Goal: Task Accomplishment & Management: Manage account settings

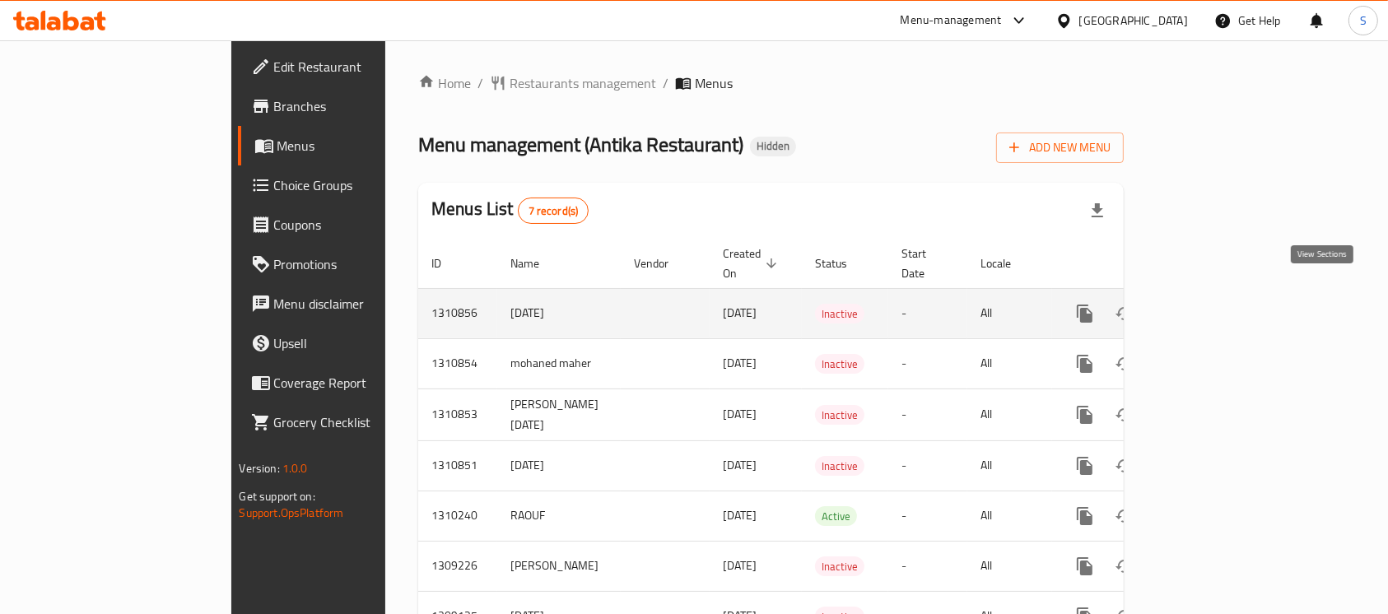
click at [1214, 304] on icon "enhanced table" at bounding box center [1204, 314] width 20 height 20
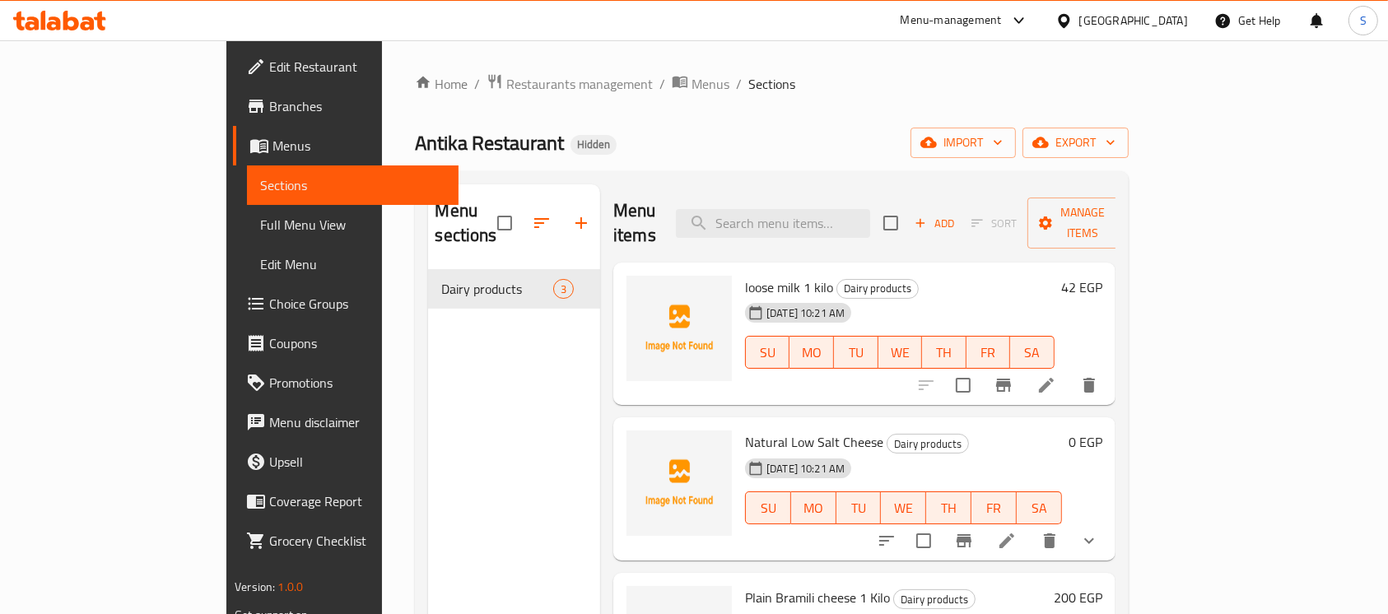
click at [70, 21] on icon at bounding box center [59, 21] width 93 height 20
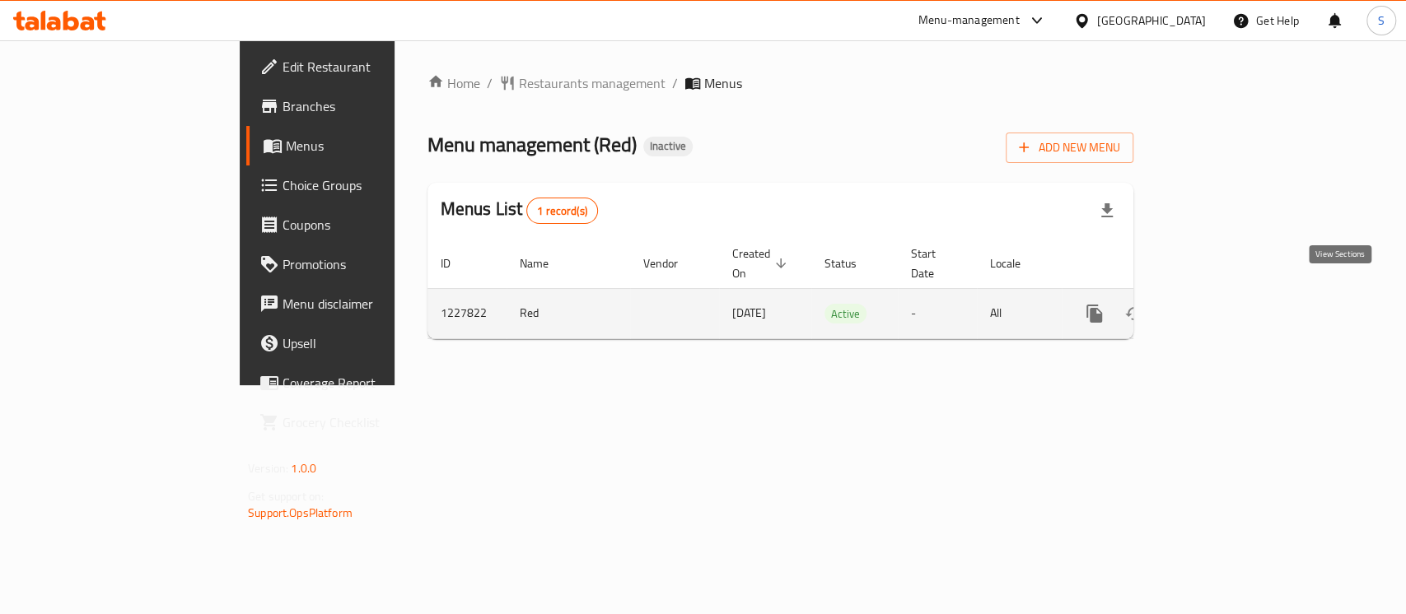
click at [1233, 298] on link "enhanced table" at bounding box center [1213, 314] width 40 height 40
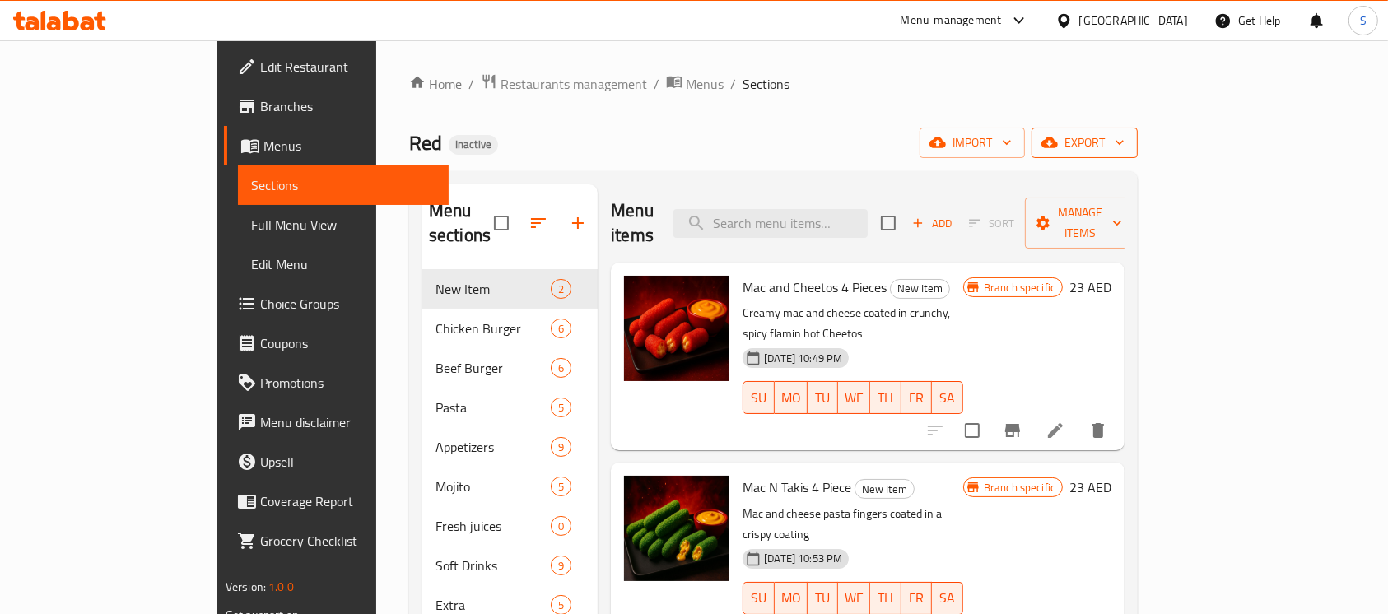
click at [1125, 142] on span "export" at bounding box center [1085, 143] width 80 height 21
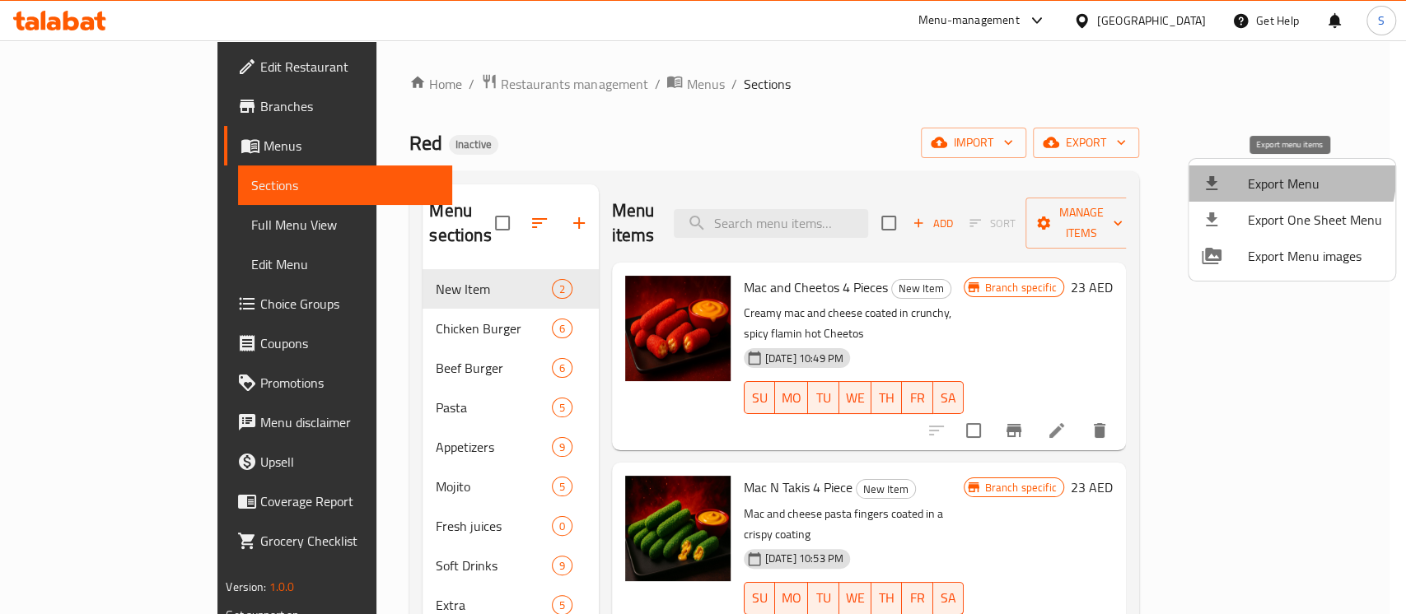
click at [1289, 176] on span "Export Menu" at bounding box center [1315, 184] width 134 height 20
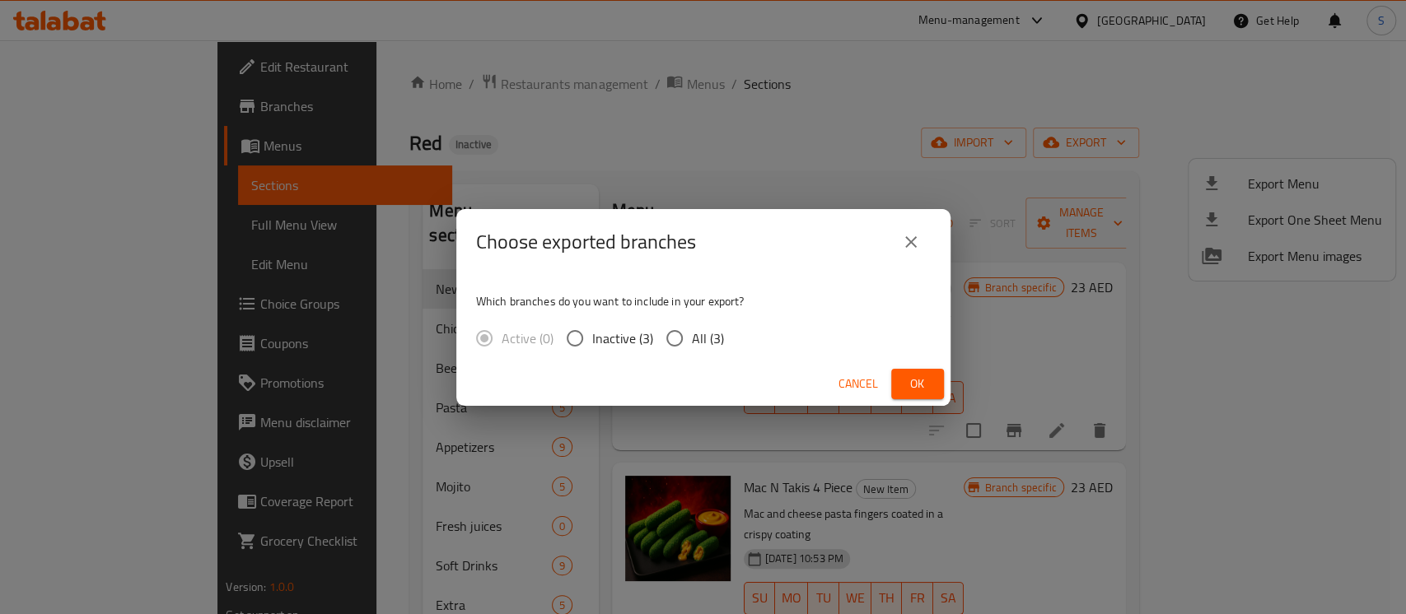
click at [669, 333] on input "All (3)" at bounding box center [674, 338] width 35 height 35
radio input "true"
click at [927, 388] on span "Ok" at bounding box center [917, 384] width 26 height 21
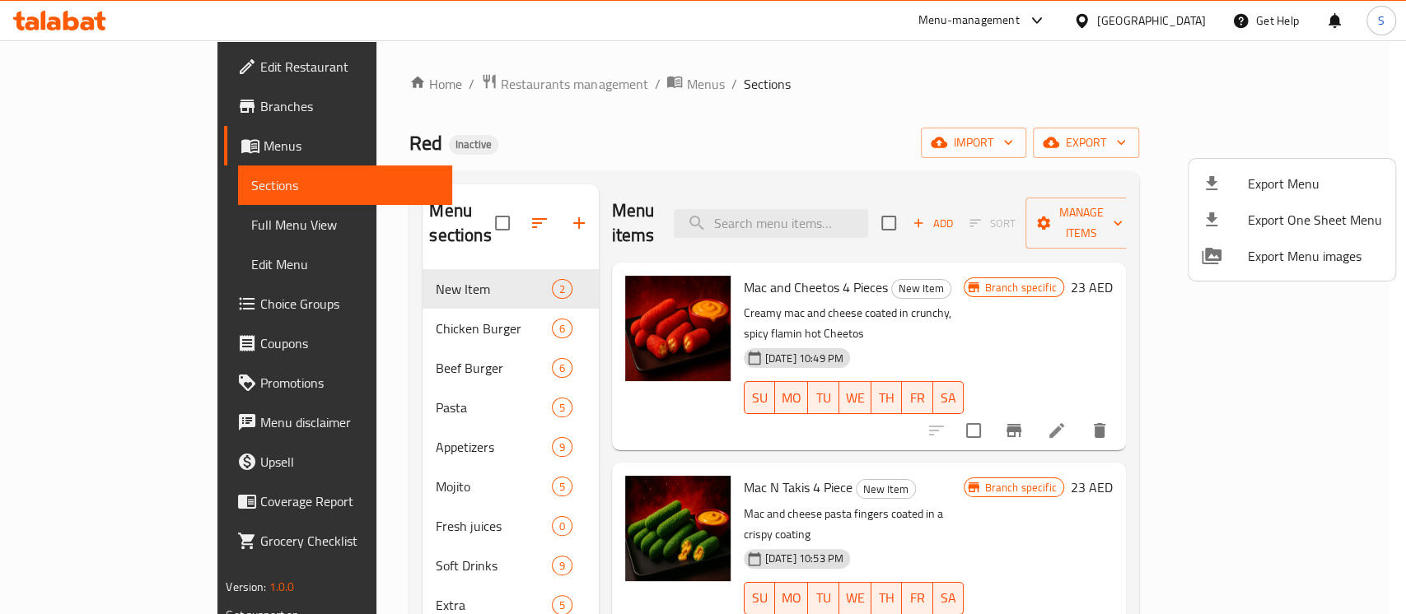
click at [823, 116] on div at bounding box center [703, 307] width 1406 height 614
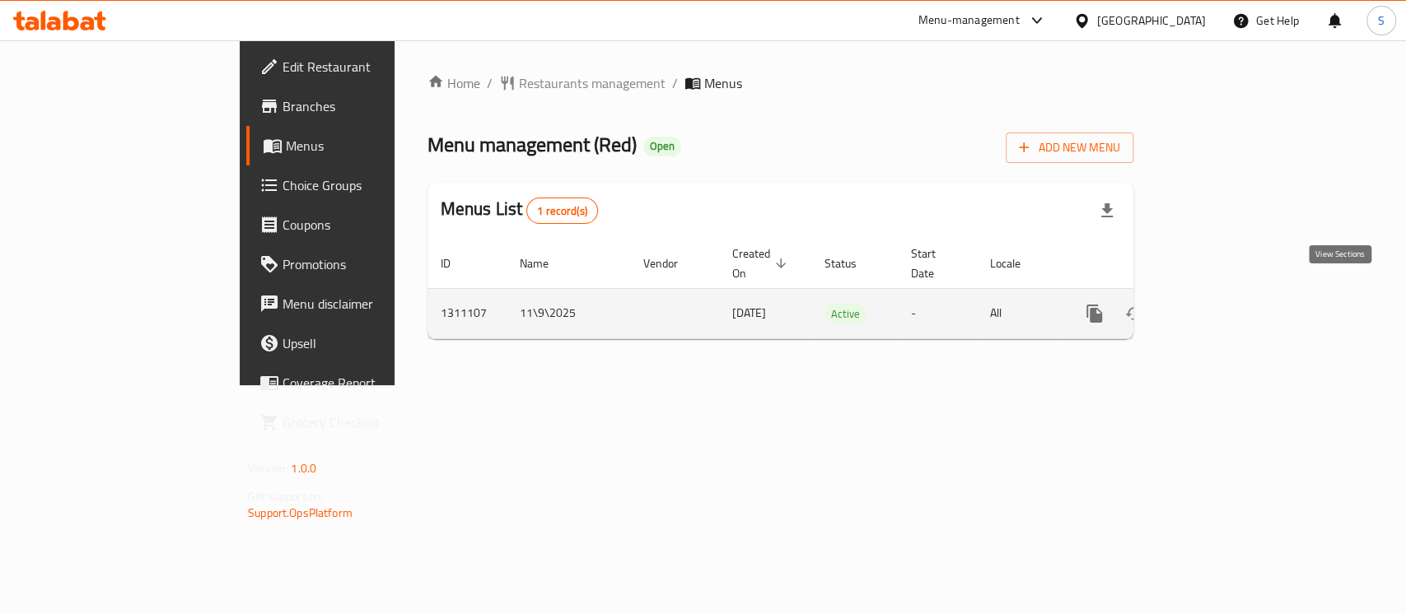
click at [1223, 304] on icon "enhanced table" at bounding box center [1213, 314] width 20 height 20
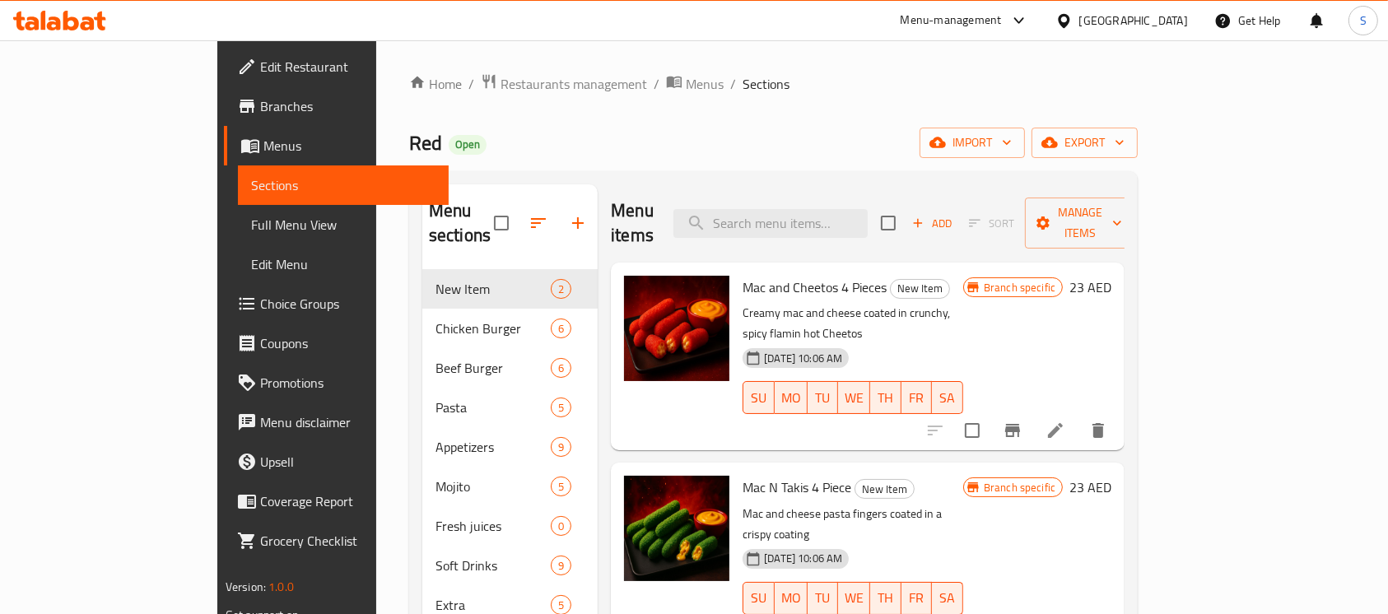
click at [260, 102] on span "Branches" at bounding box center [348, 106] width 176 height 20
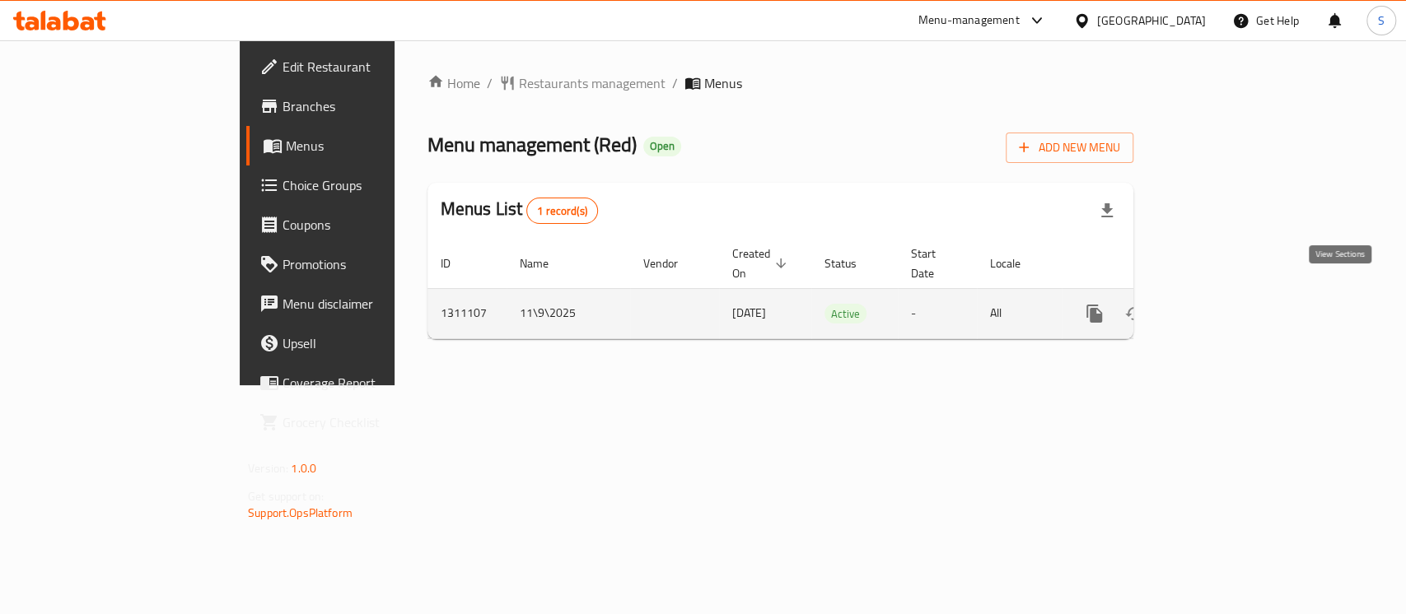
click at [1223, 304] on icon "enhanced table" at bounding box center [1213, 314] width 20 height 20
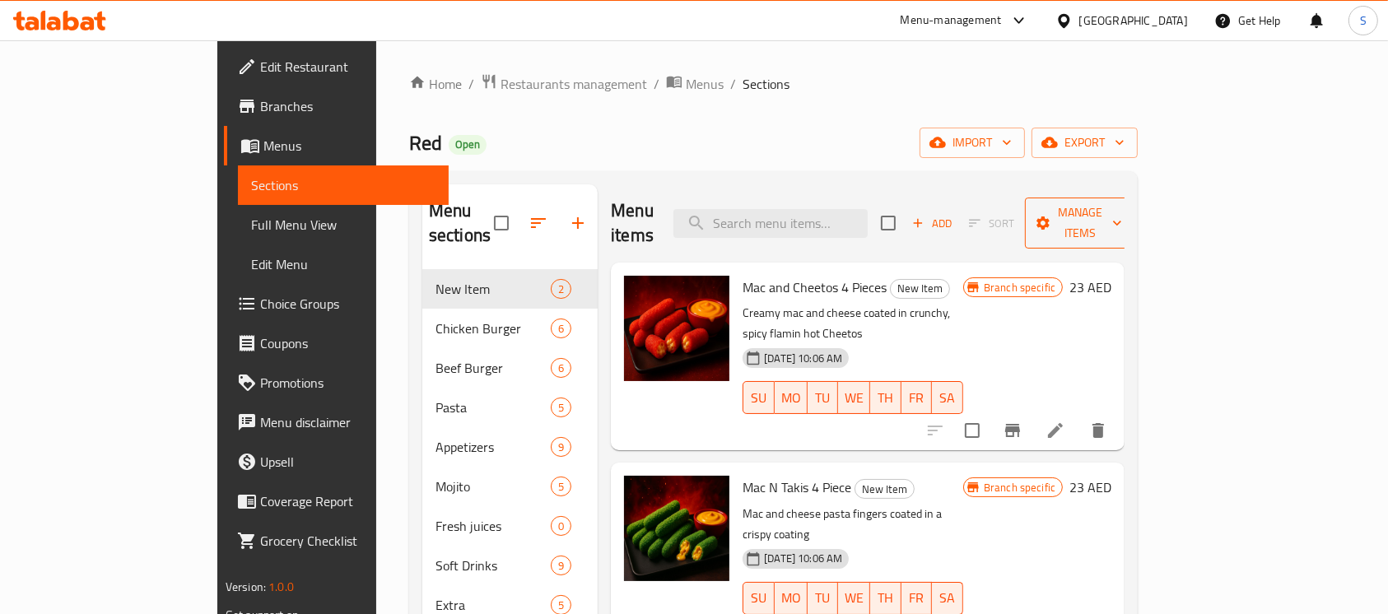
click at [1122, 213] on span "Manage items" at bounding box center [1080, 223] width 84 height 41
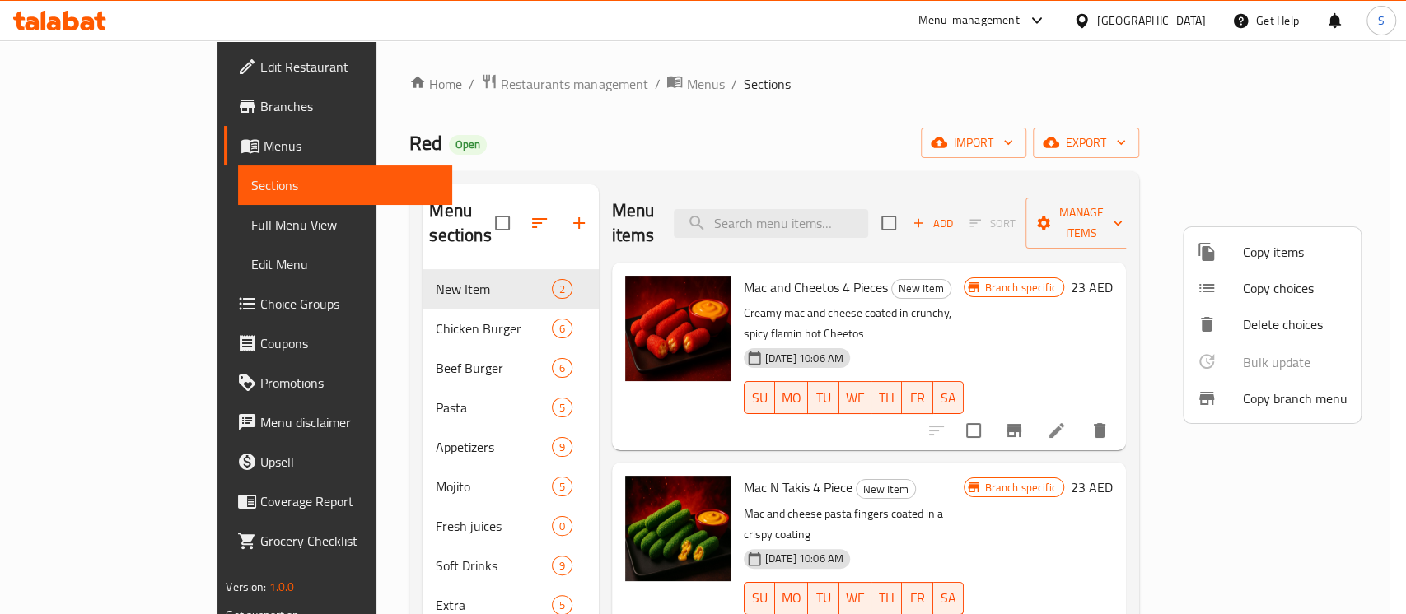
click at [1243, 408] on span "Copy branch menu" at bounding box center [1295, 399] width 105 height 20
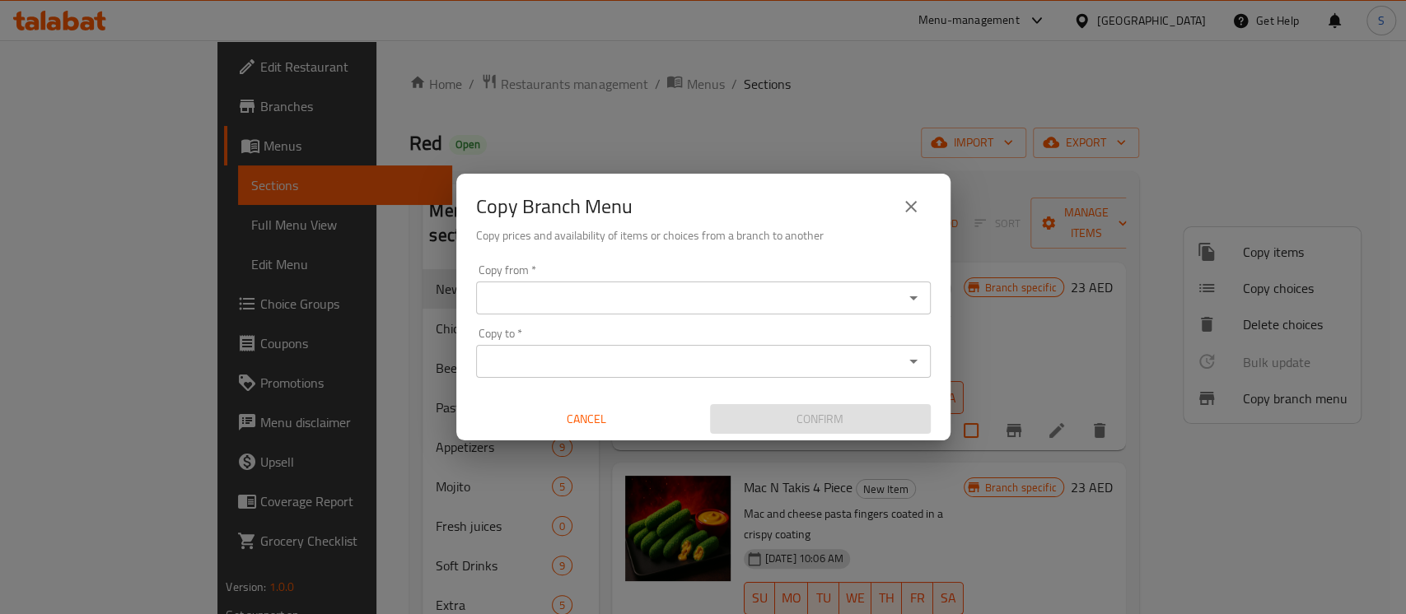
click at [695, 291] on input "Copy from   *" at bounding box center [689, 298] width 417 height 23
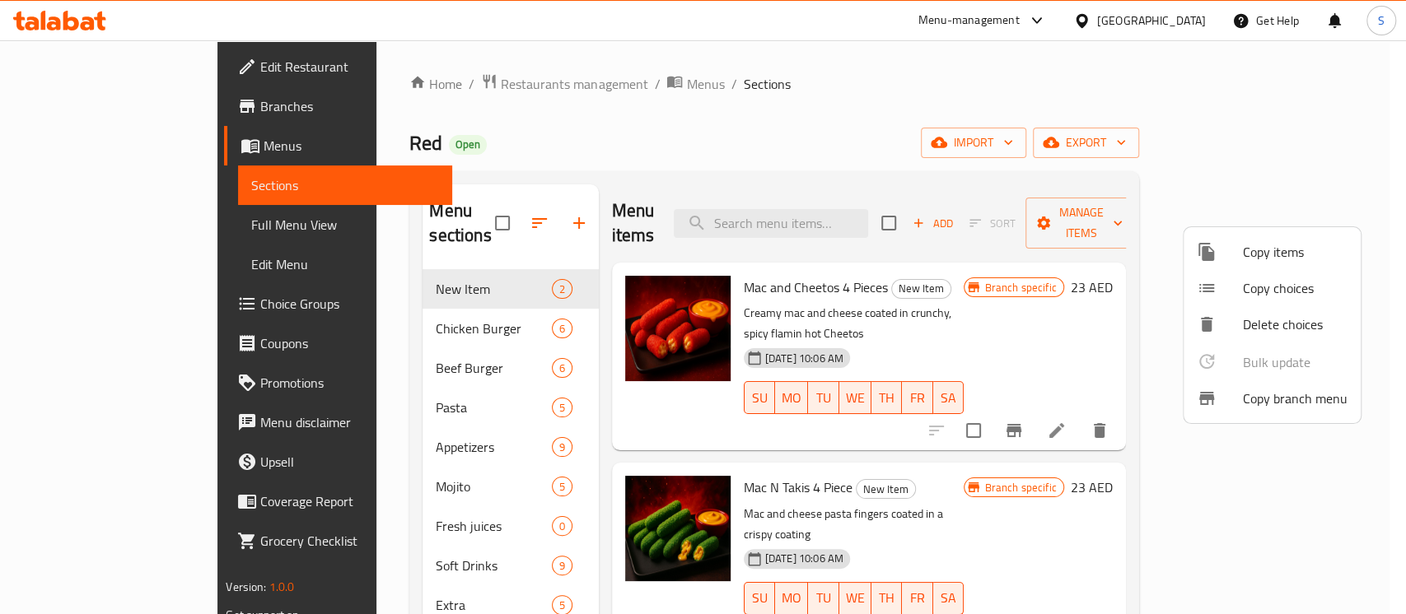
click at [705, 105] on div at bounding box center [703, 307] width 1406 height 614
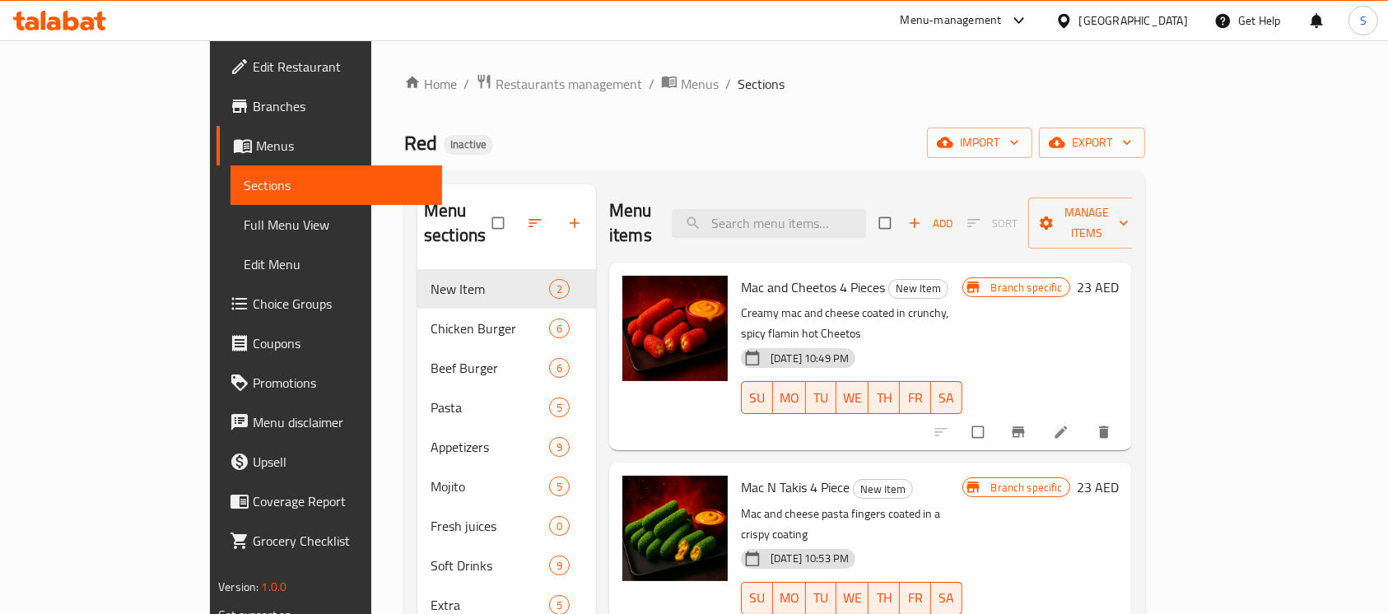
click at [253, 107] on span "Branches" at bounding box center [341, 106] width 176 height 20
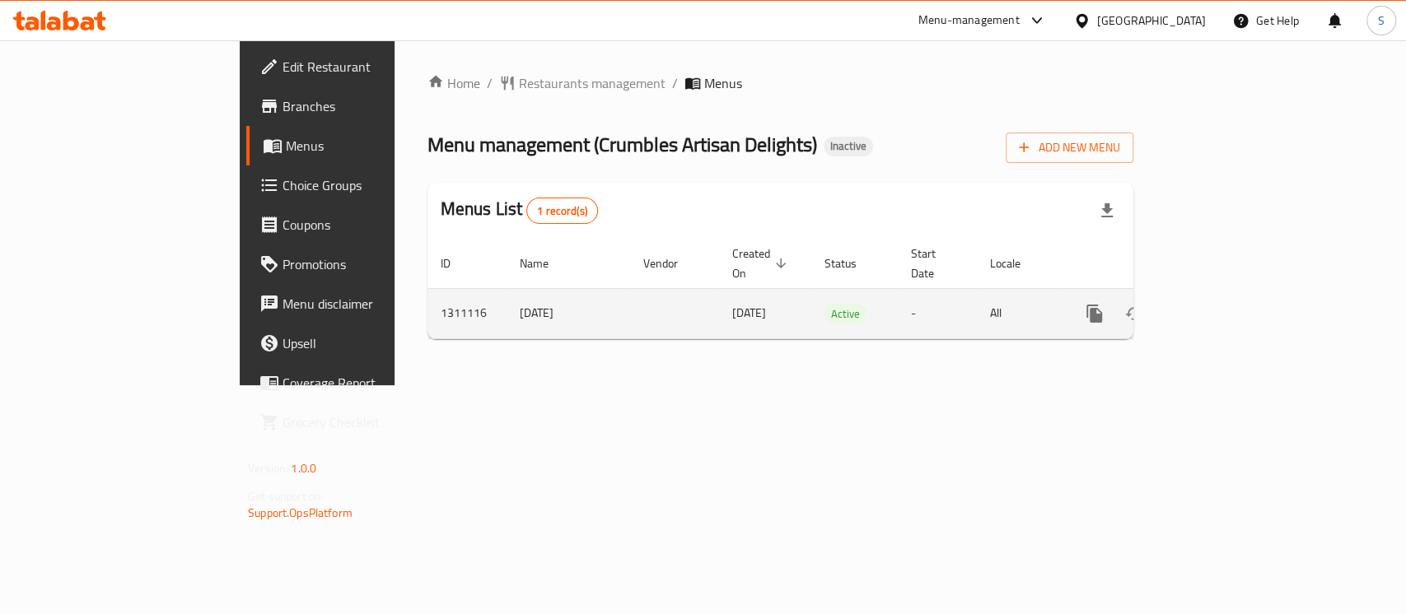
drag, startPoint x: 422, startPoint y: 312, endPoint x: 336, endPoint y: 319, distance: 86.7
click at [427, 319] on tr "1311116 [DATE] [DATE] Active - All" at bounding box center [836, 313] width 818 height 50
click at [1233, 296] on link "enhanced table" at bounding box center [1213, 314] width 40 height 40
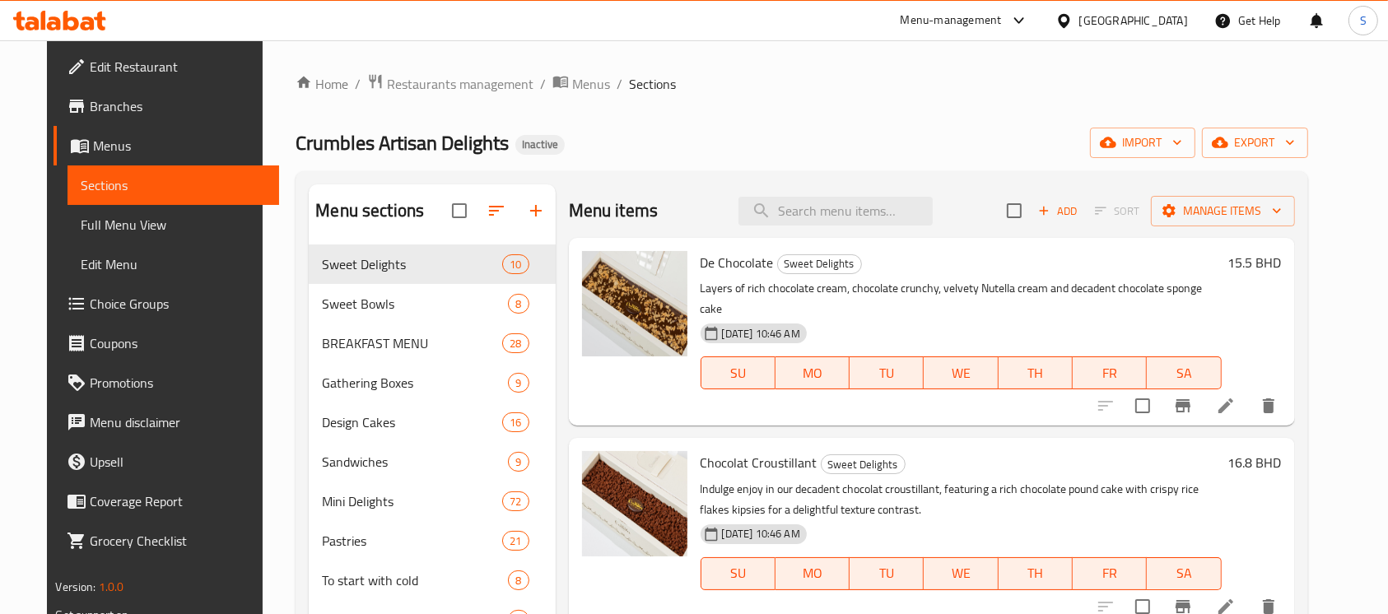
click at [132, 153] on span "Menus" at bounding box center [179, 146] width 173 height 20
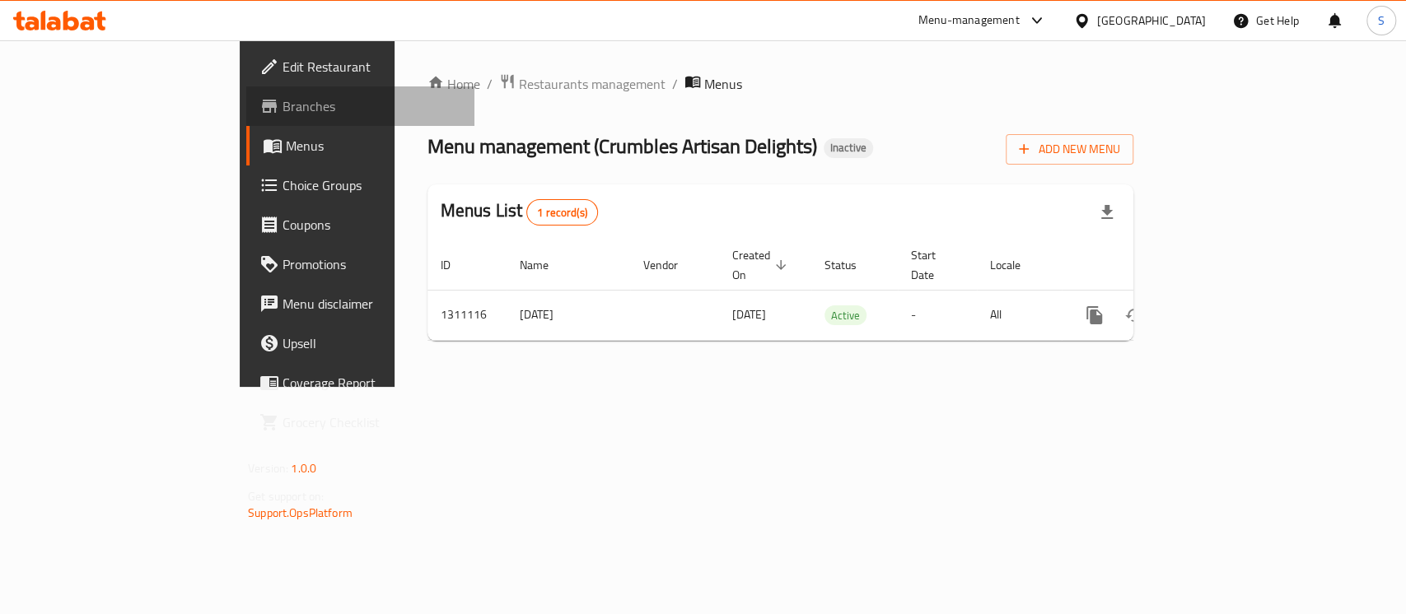
click at [282, 109] on span "Branches" at bounding box center [371, 106] width 179 height 20
